Goal: Check status

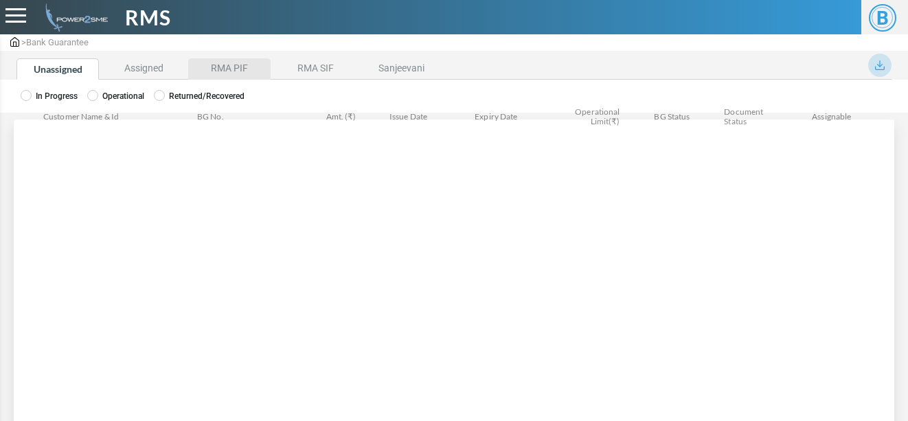
click at [233, 68] on li "RMA PIF" at bounding box center [229, 68] width 82 height 21
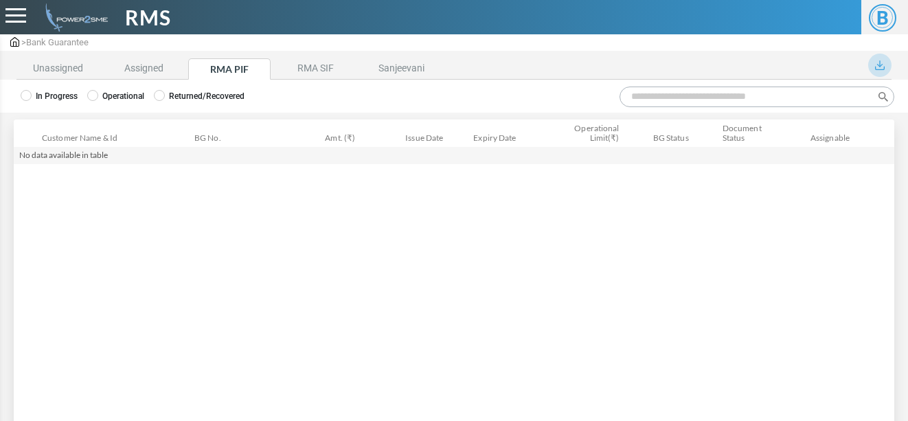
click at [111, 95] on label "Operational" at bounding box center [115, 96] width 57 height 12
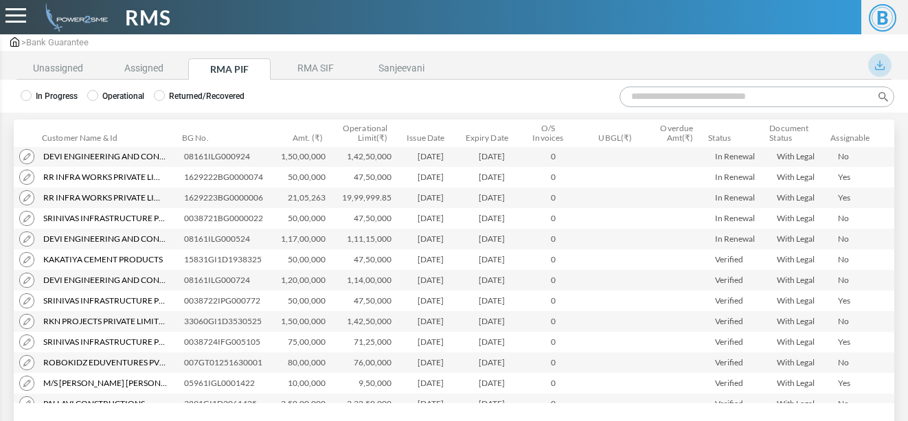
click at [657, 93] on input "Search:" at bounding box center [756, 97] width 275 height 21
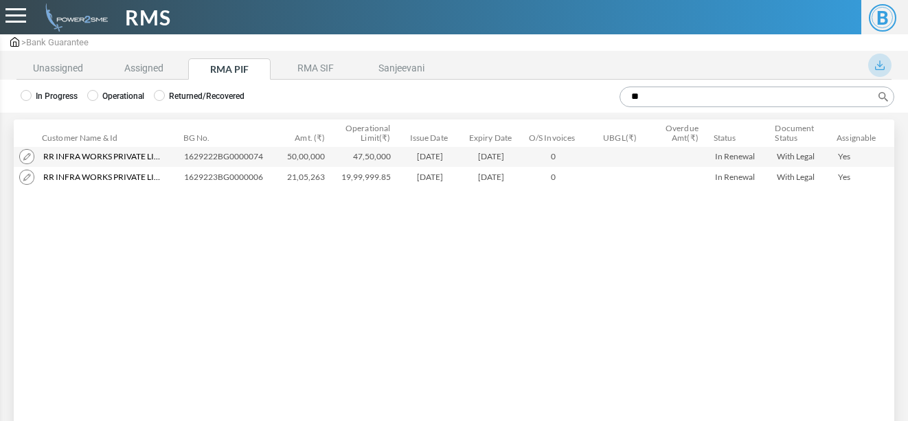
type input "*"
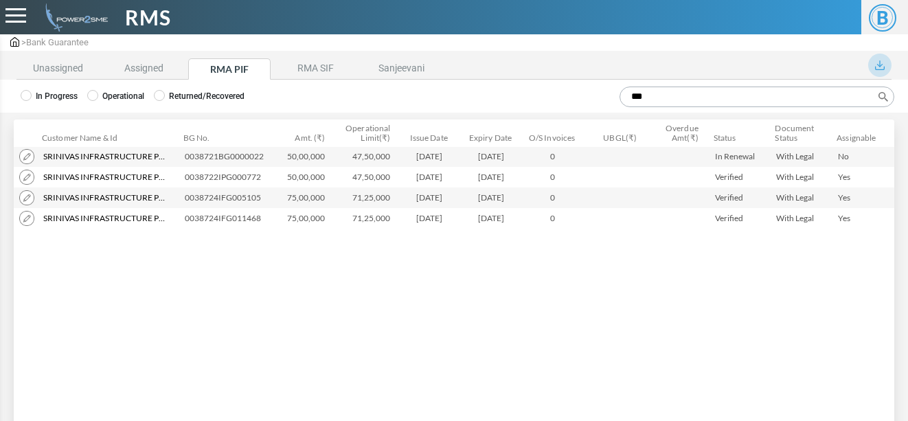
type input "***"
drag, startPoint x: 183, startPoint y: 157, endPoint x: 267, endPoint y: 156, distance: 84.5
click at [267, 156] on td "0038721BG0000022" at bounding box center [226, 156] width 95 height 21
copy td "0038721BG0000022"
